Goal: Task Accomplishment & Management: Manage account settings

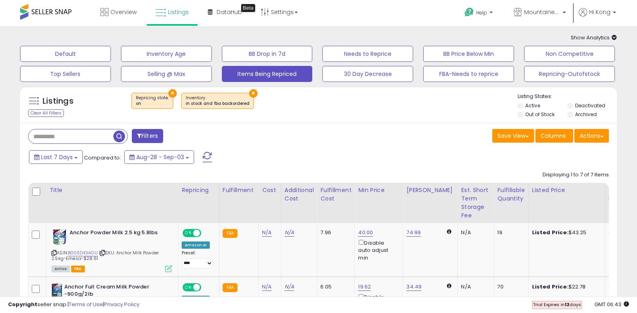
select select "**"
click at [273, 78] on button "Items Being Repriced" at bounding box center [267, 74] width 91 height 16
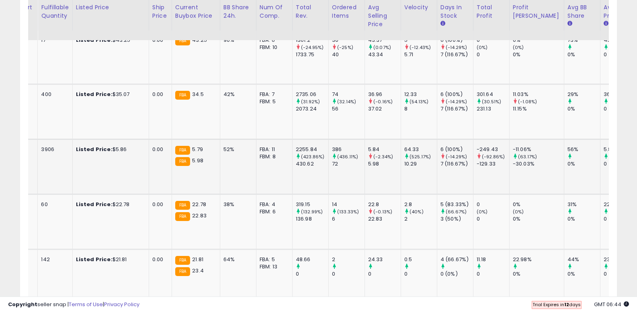
scroll to position [192, 0]
click at [476, 161] on div "-129.33" at bounding box center [492, 164] width 33 height 7
click at [476, 164] on div "-129.33" at bounding box center [492, 164] width 33 height 7
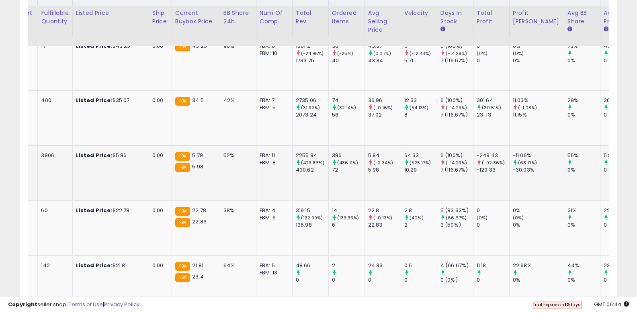
scroll to position [186, 0]
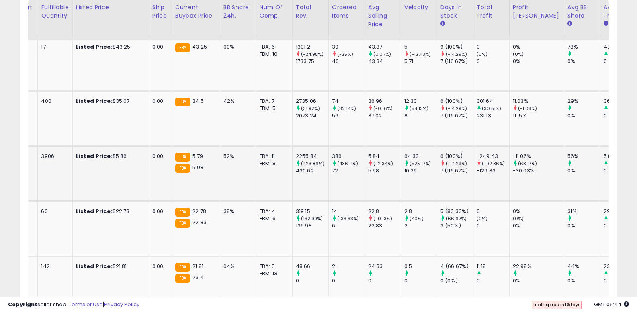
click at [517, 171] on div "-30.03%" at bounding box center [537, 170] width 51 height 7
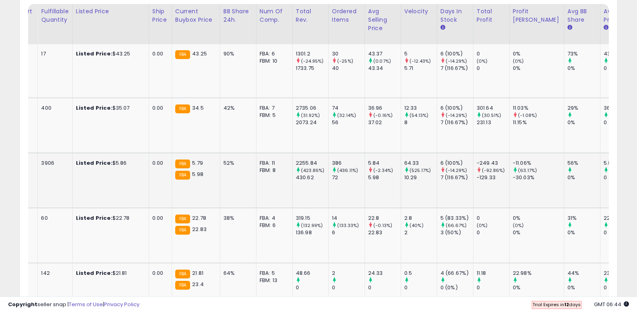
scroll to position [0, 0]
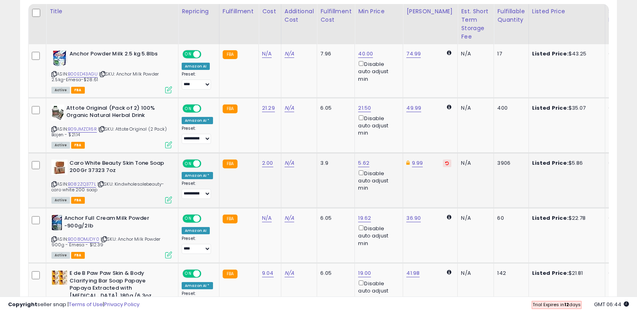
click at [170, 198] on icon at bounding box center [168, 199] width 7 height 7
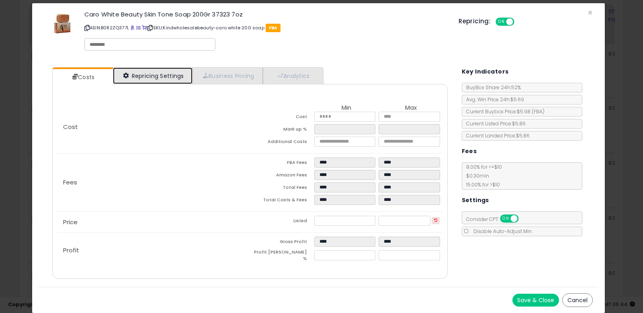
click at [167, 73] on link "Repricing Settings" at bounding box center [153, 75] width 80 height 16
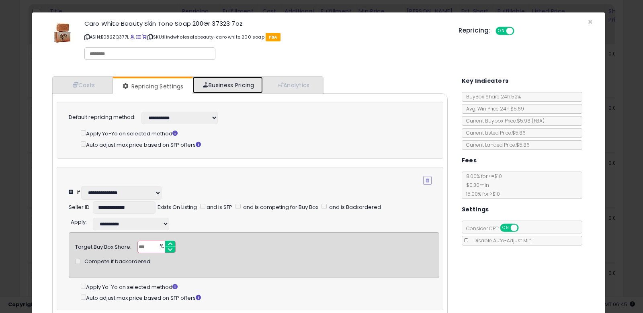
click at [217, 86] on link "Business Pricing" at bounding box center [227, 85] width 70 height 16
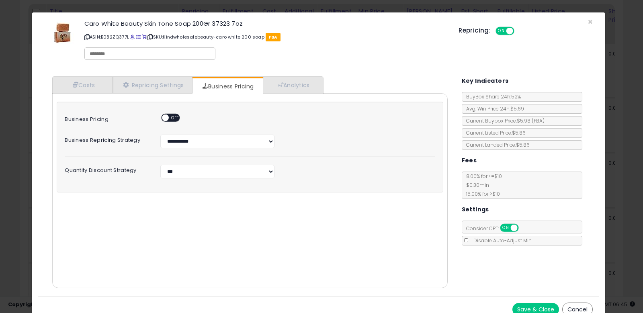
click at [291, 93] on div "Cost Min Max Cost **** **** Mark up % **** ****** Additional Costs Fees" at bounding box center [249, 190] width 395 height 195
click at [291, 82] on link "Analytics" at bounding box center [292, 85] width 59 height 16
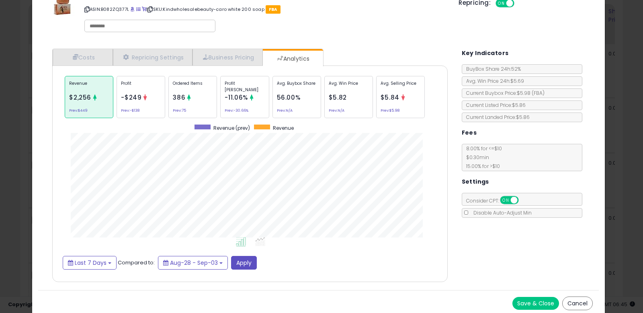
click at [140, 105] on div "Profit -$249 Prev: -$138" at bounding box center [140, 97] width 49 height 42
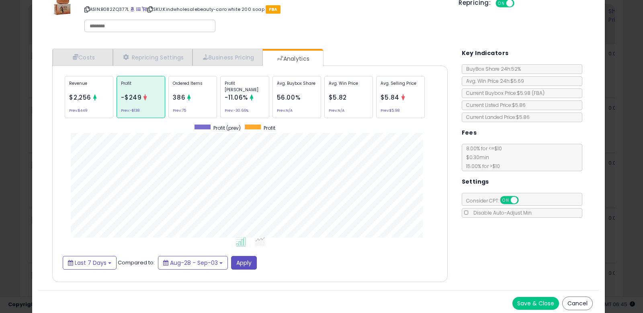
click at [574, 307] on button "Cancel" at bounding box center [577, 303] width 31 height 14
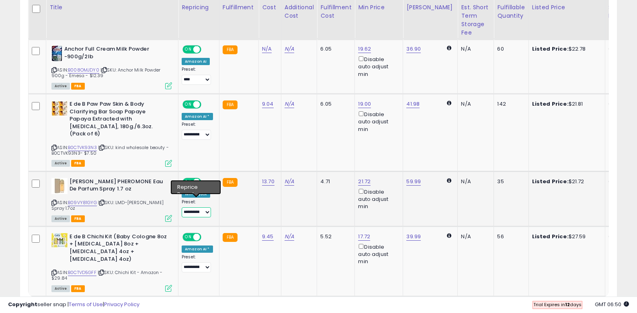
click at [204, 207] on select "**********" at bounding box center [196, 212] width 29 height 10
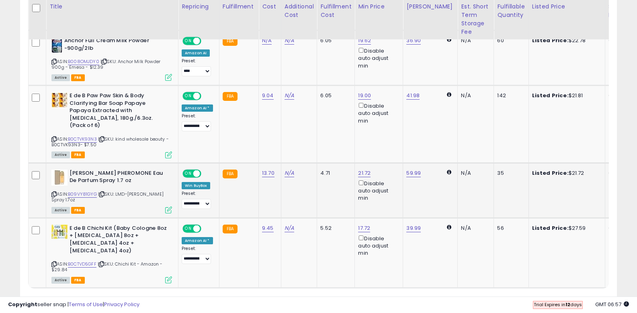
scroll to position [329, 0]
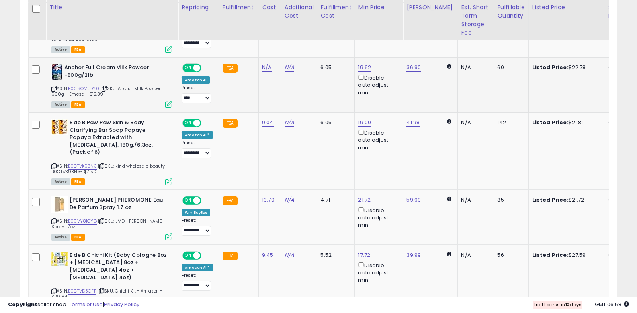
click at [82, 96] on span "| SKU: Anchor Milk Powder 900g - Emesa - $12.39" at bounding box center [105, 91] width 109 height 12
click at [92, 91] on span "| SKU: Anchor Milk Powder 900g - Emesa - $12.39" at bounding box center [105, 91] width 109 height 12
click at [94, 87] on link "B008OMJDY0" at bounding box center [83, 88] width 31 height 7
